Goal: Find specific page/section: Find specific page/section

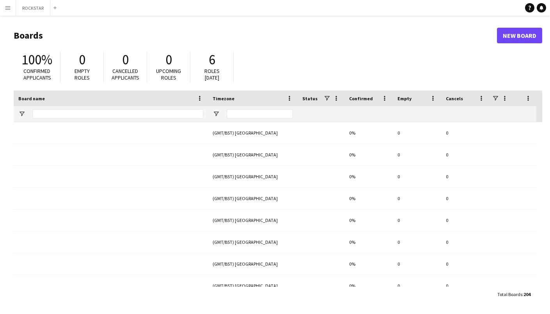
type input "****"
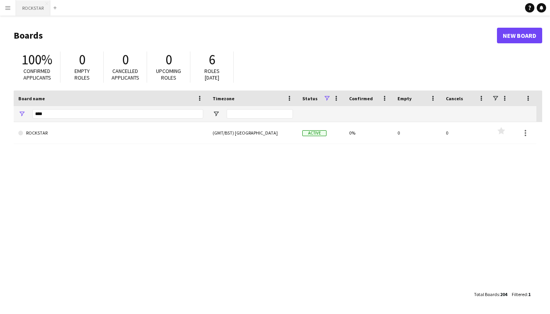
click at [33, 7] on button "ROCKSTAR Close" at bounding box center [33, 7] width 34 height 15
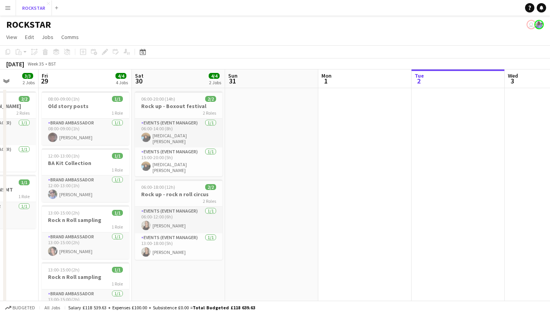
scroll to position [0, 204]
